Goal: Contribute content

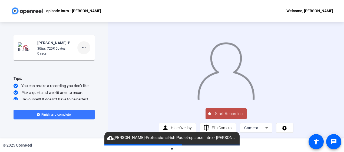
click at [83, 48] on mat-icon "more_horiz" at bounding box center [84, 47] width 6 height 6
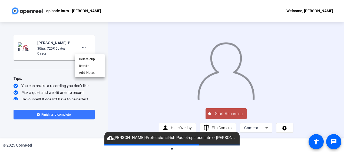
click at [50, 131] on div at bounding box center [172, 76] width 344 height 152
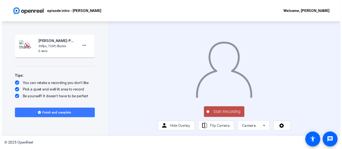
scroll to position [2, 0]
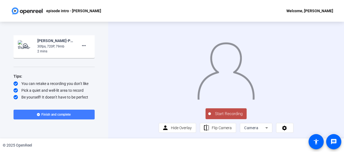
click at [61, 113] on span "Finish and complete" at bounding box center [55, 114] width 29 height 4
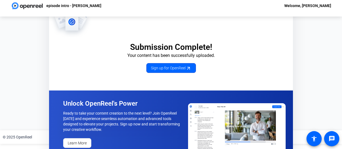
scroll to position [0, 0]
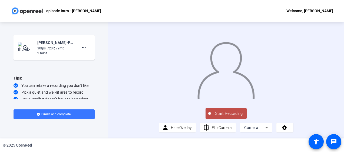
scroll to position [18, 0]
drag, startPoint x: 331, startPoint y: 112, endPoint x: 328, endPoint y: 110, distance: 3.6
click at [331, 112] on div "Start Recording person Hide Overlay flip Flip Camera Camera" at bounding box center [226, 79] width 236 height 116
click at [211, 114] on span "Start Recording" at bounding box center [229, 113] width 36 height 6
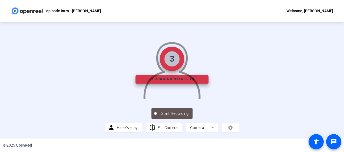
scroll to position [0, 0]
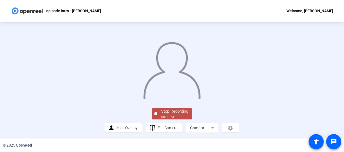
click at [336, 52] on div "Stop Recording 00:00:54 person Hide Overlay flip Flip Camera Camera" at bounding box center [172, 80] width 344 height 116
click at [175, 110] on div "Stop Recording" at bounding box center [174, 111] width 27 height 6
